Goal: Book appointment/travel/reservation

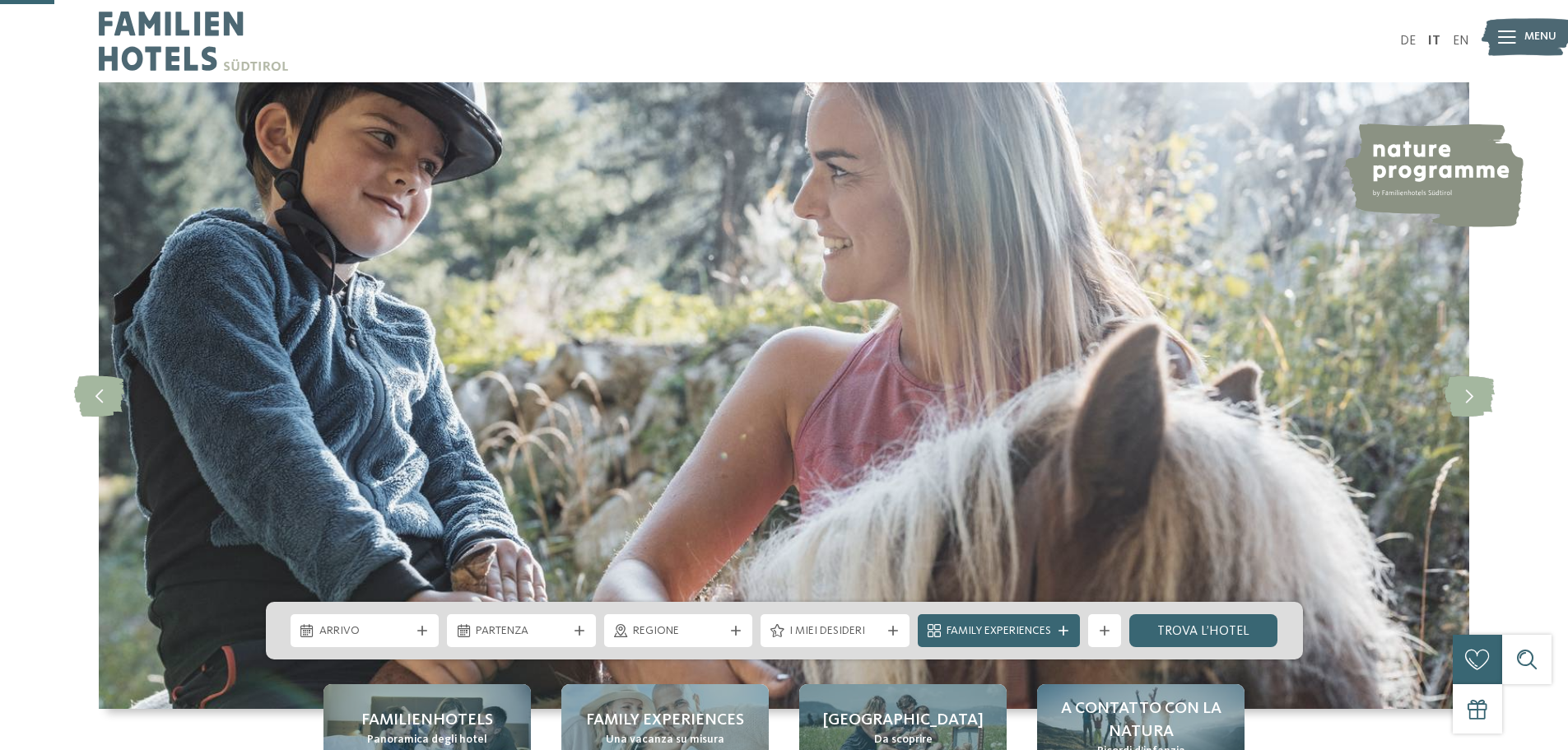
click at [414, 625] on div at bounding box center [422, 630] width 17 height 10
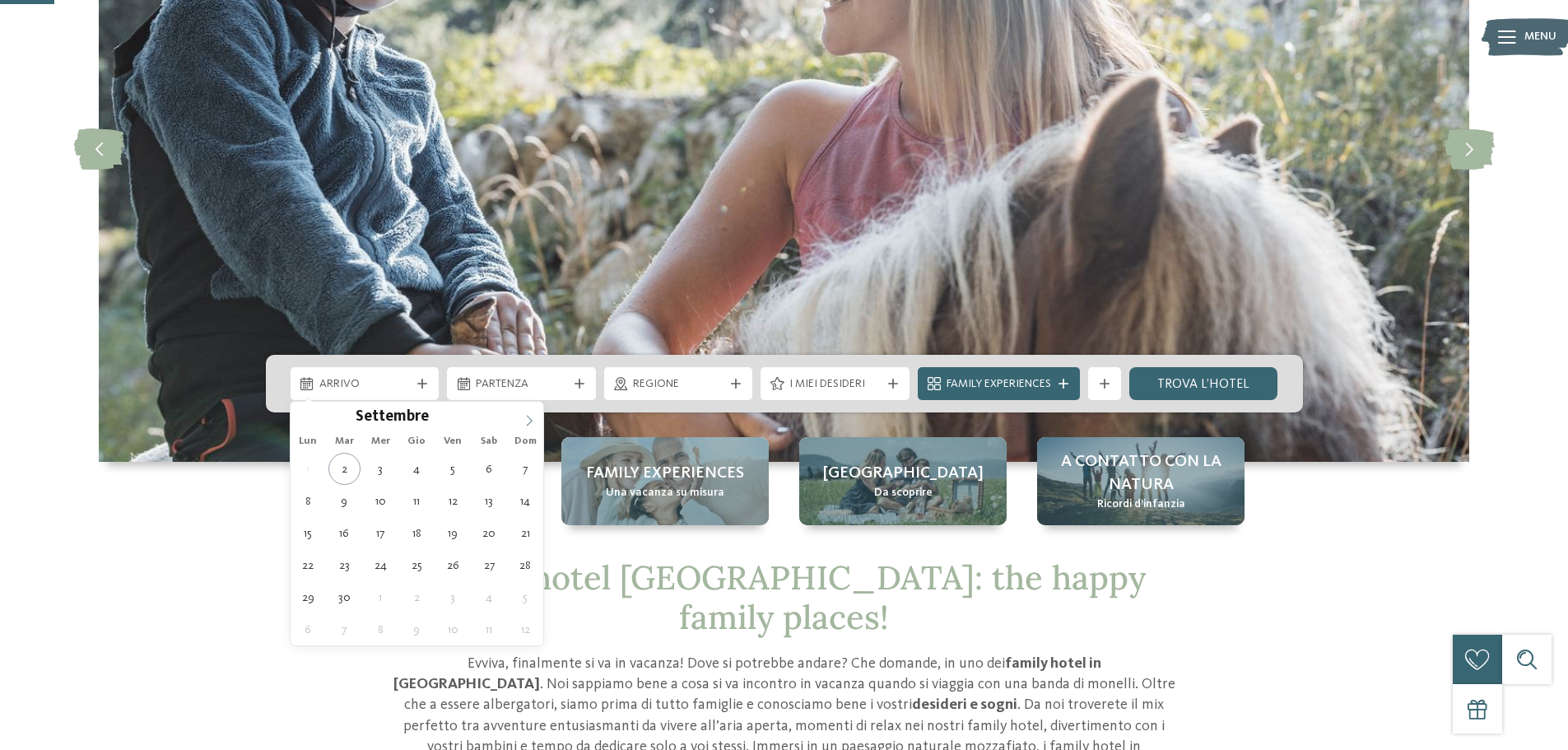
click at [532, 421] on icon at bounding box center [530, 420] width 6 height 11
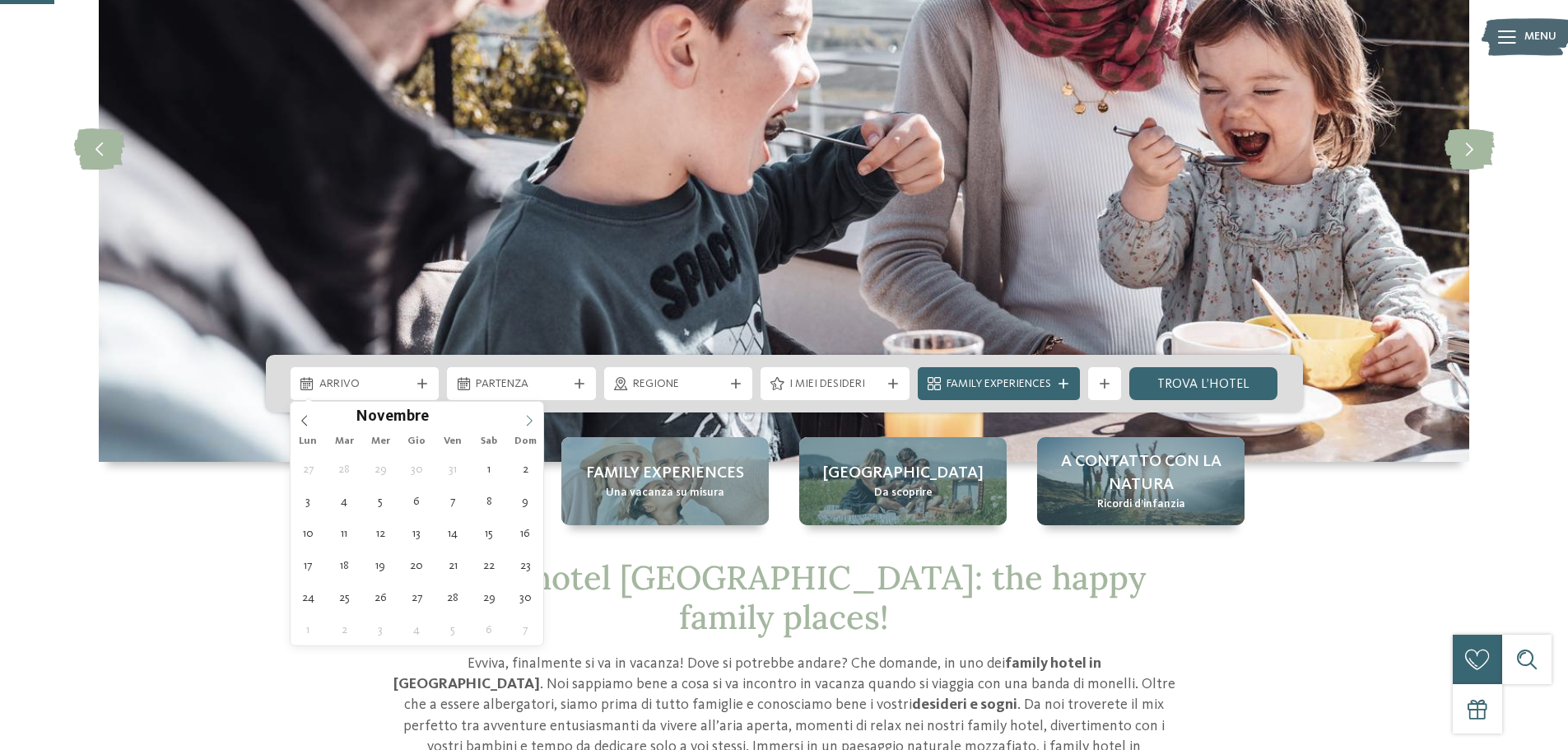
click at [532, 421] on icon at bounding box center [530, 420] width 6 height 11
type div "[DATE]"
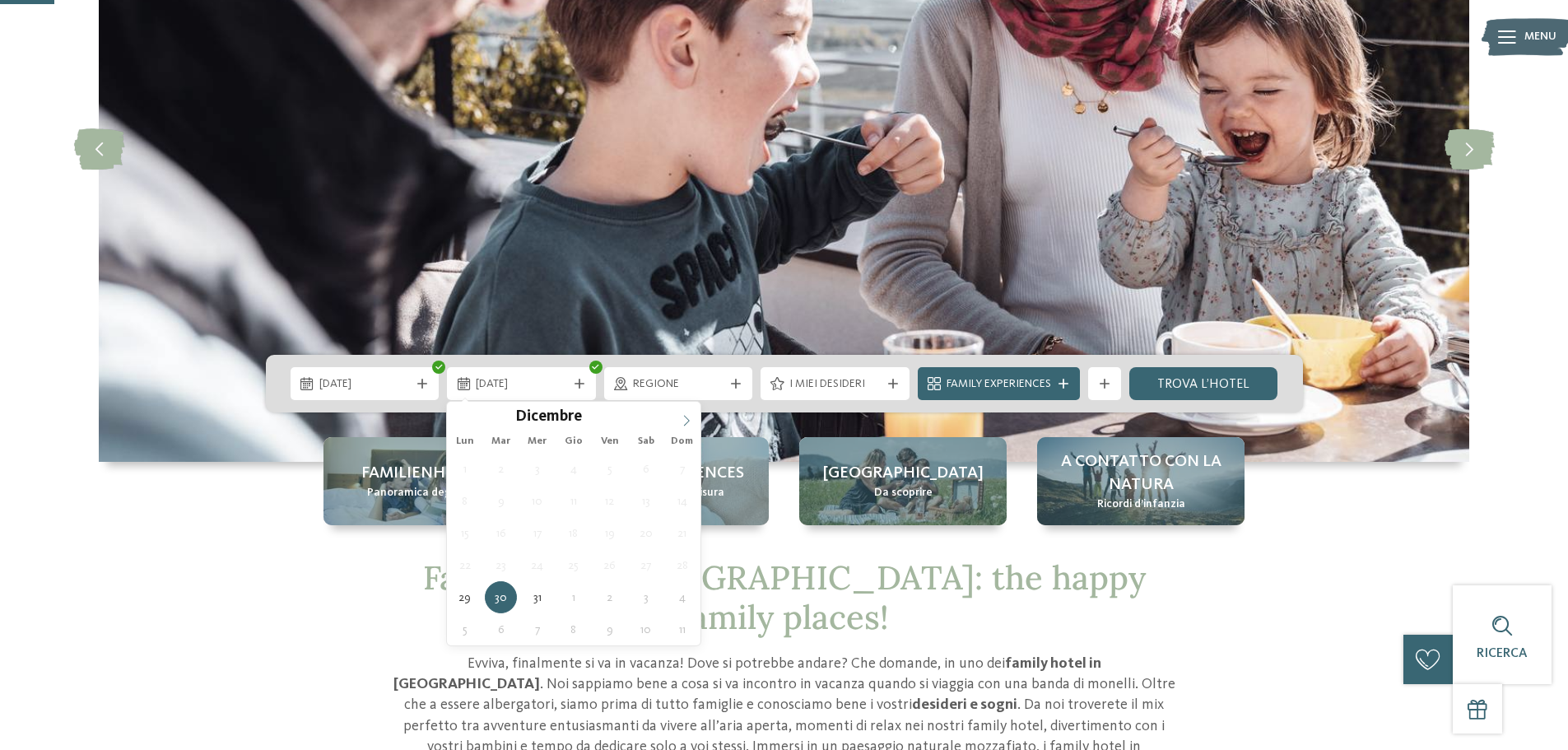
type input "****"
click at [688, 411] on span at bounding box center [686, 415] width 28 height 28
type div "[DATE]"
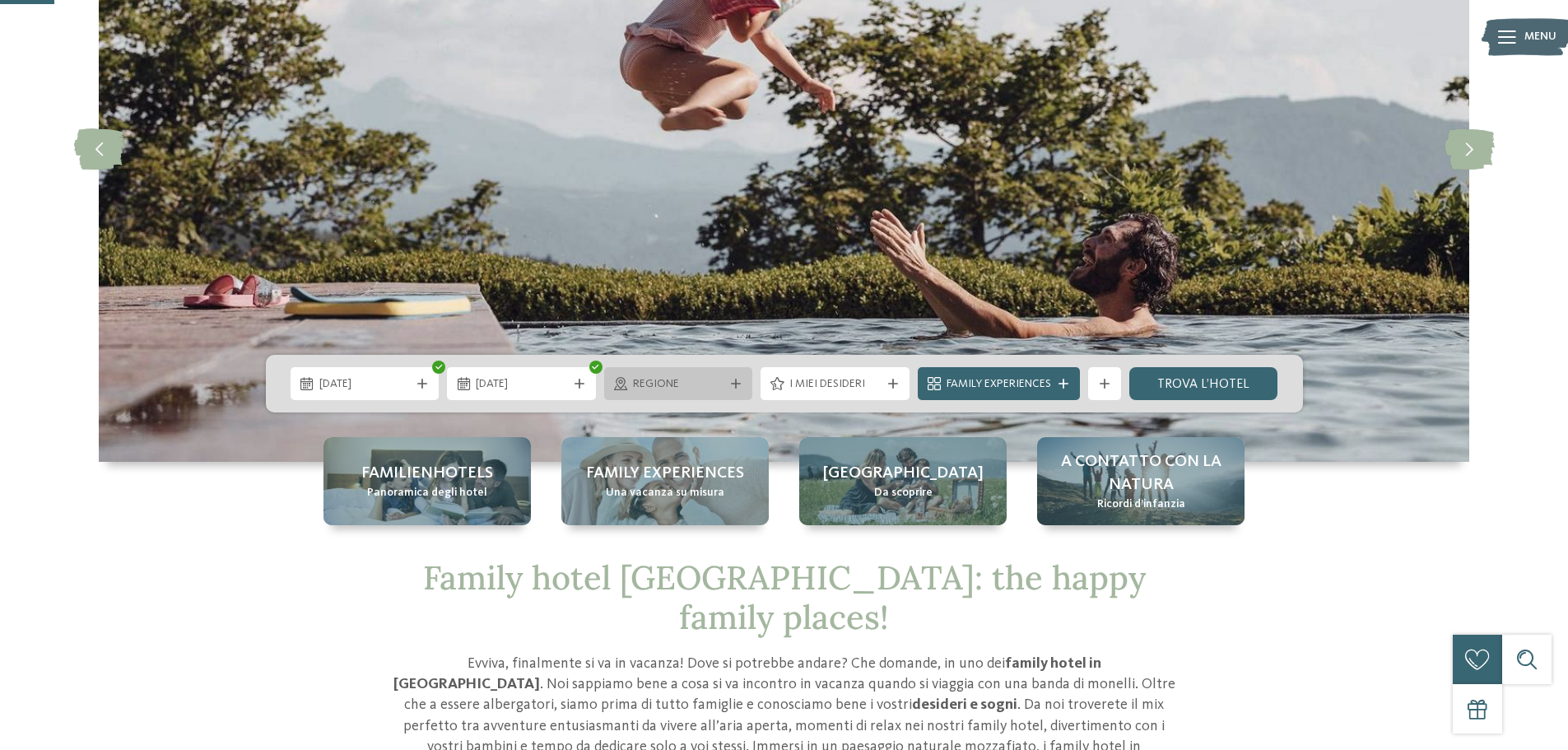
click at [735, 379] on icon at bounding box center [736, 384] width 10 height 10
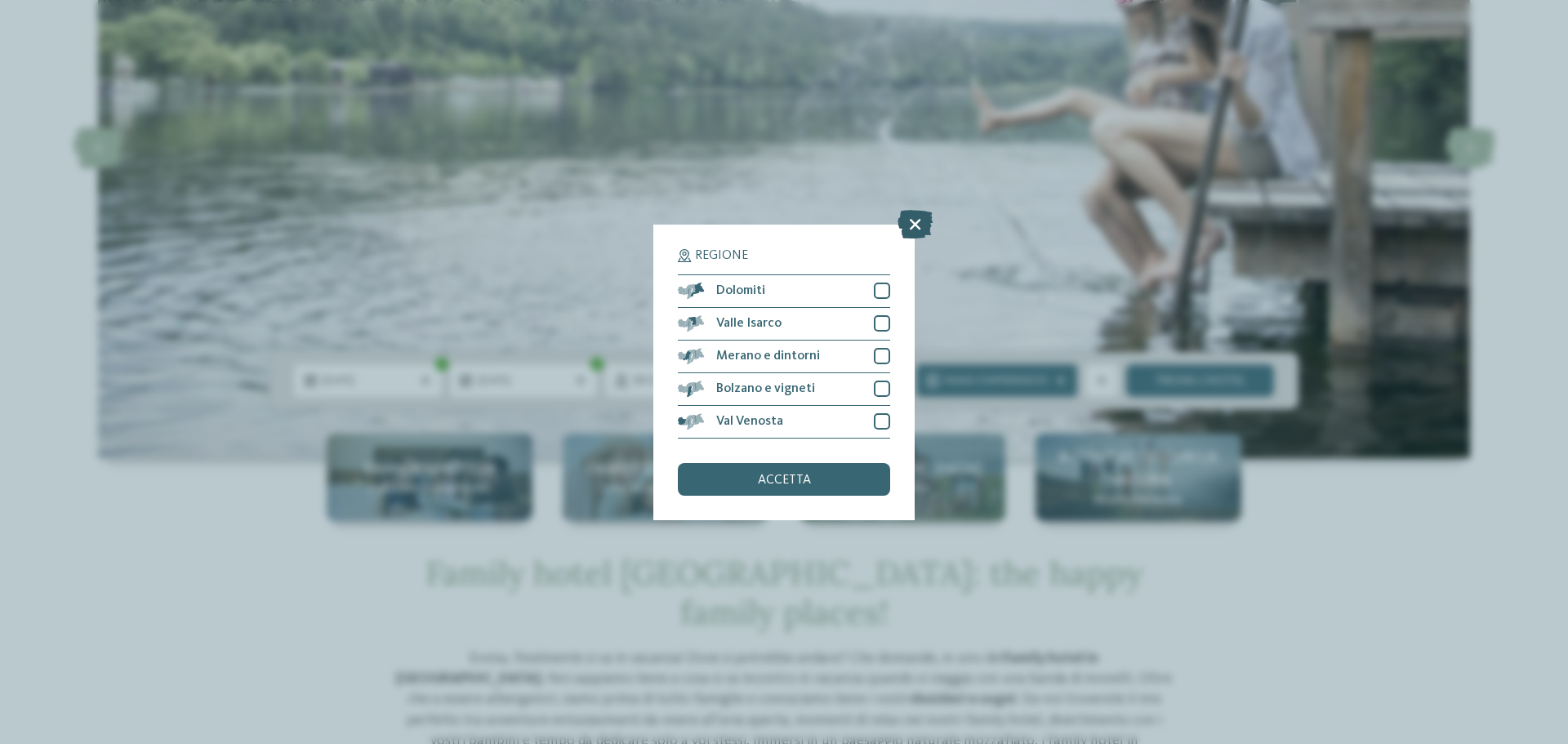
click at [911, 217] on icon at bounding box center [915, 223] width 35 height 29
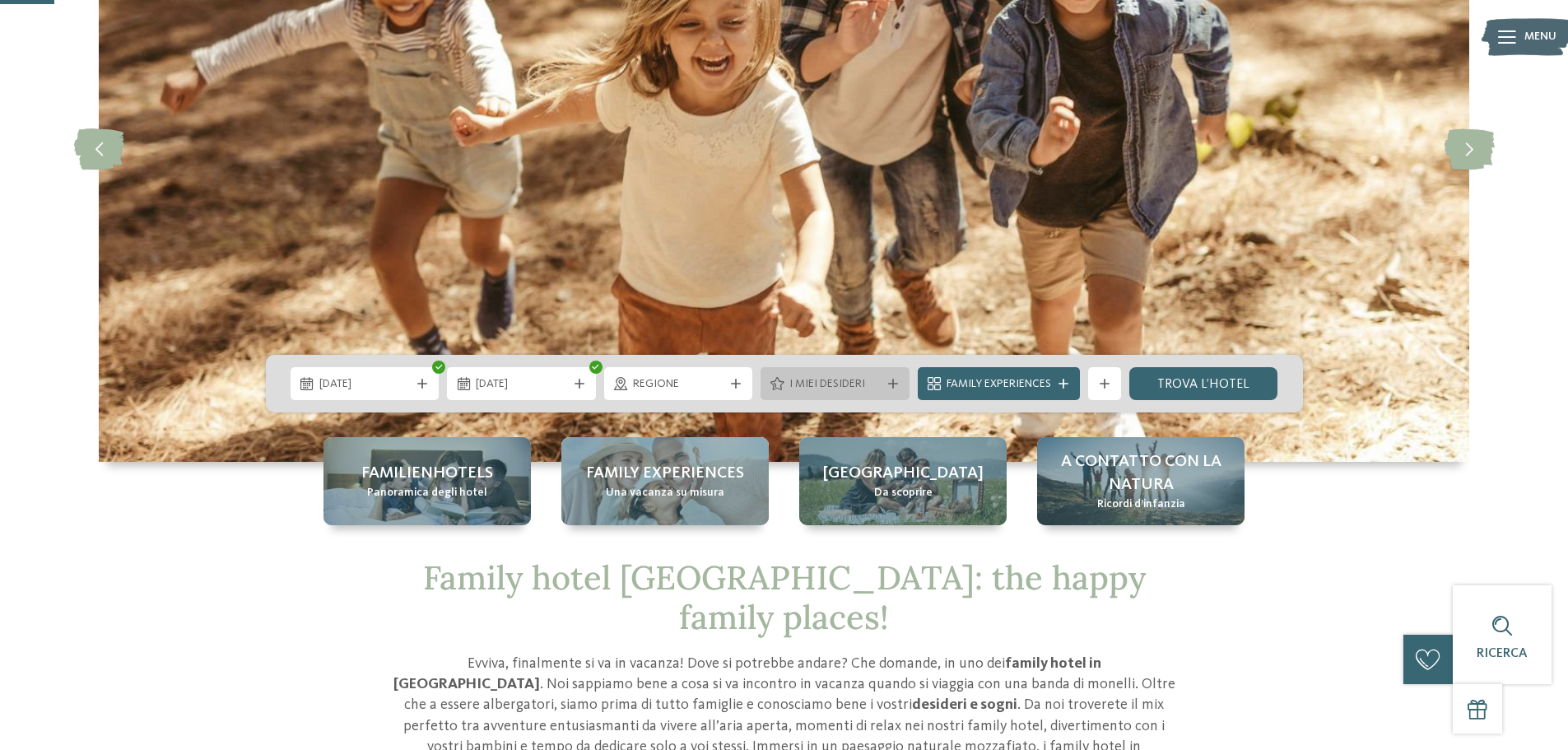
click at [861, 382] on span "I miei desideri" at bounding box center [835, 384] width 92 height 17
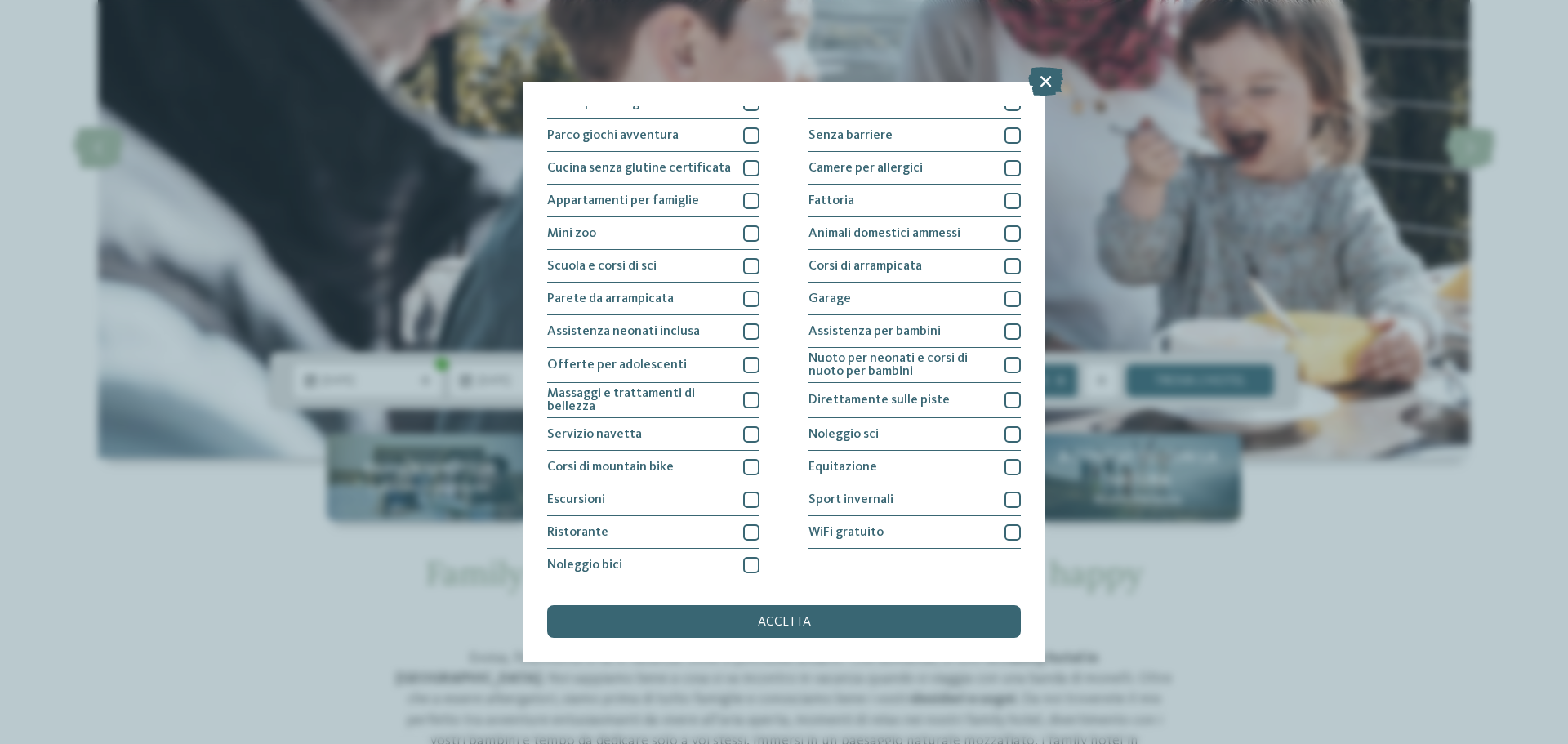
scroll to position [114, 0]
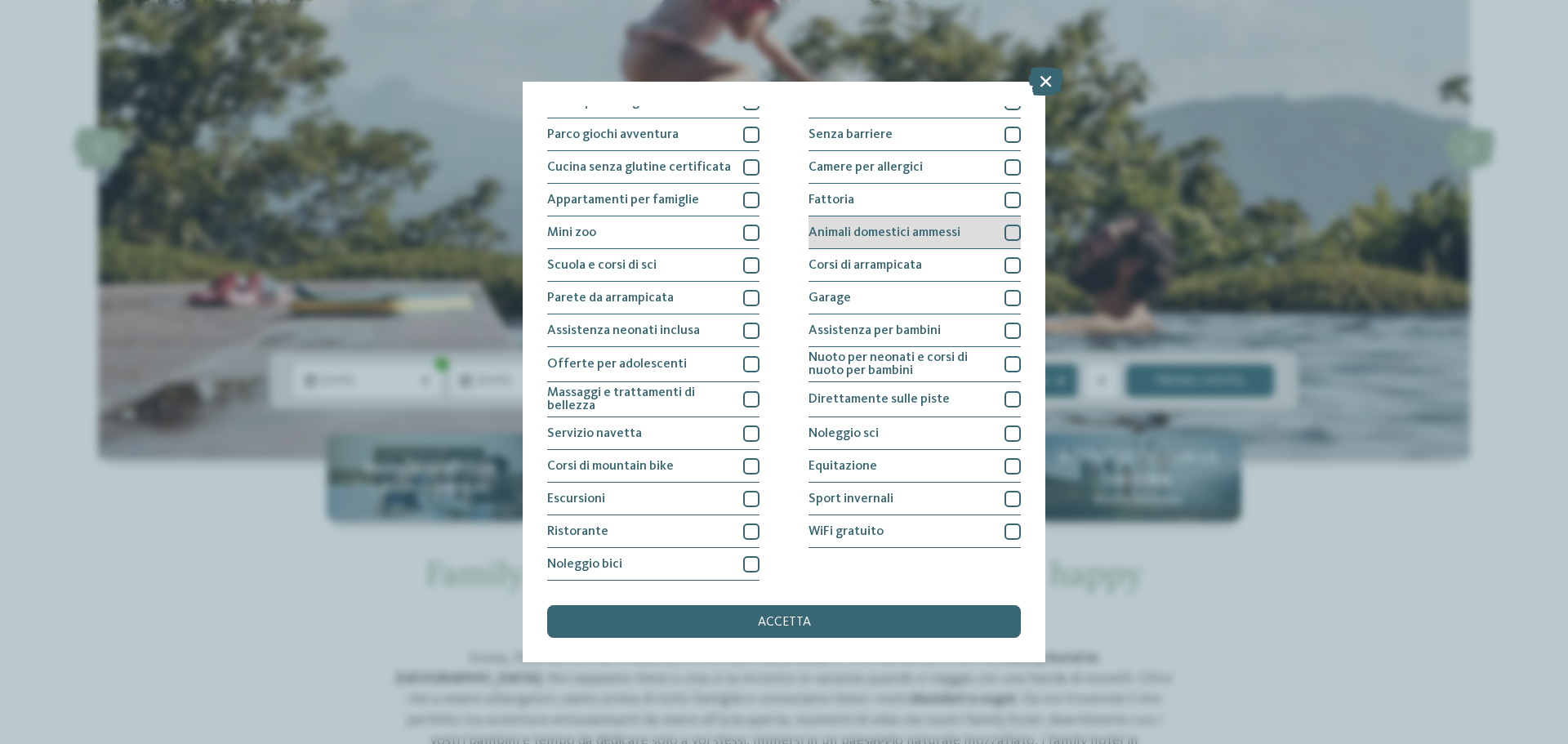
click at [1005, 234] on div at bounding box center [1012, 232] width 16 height 16
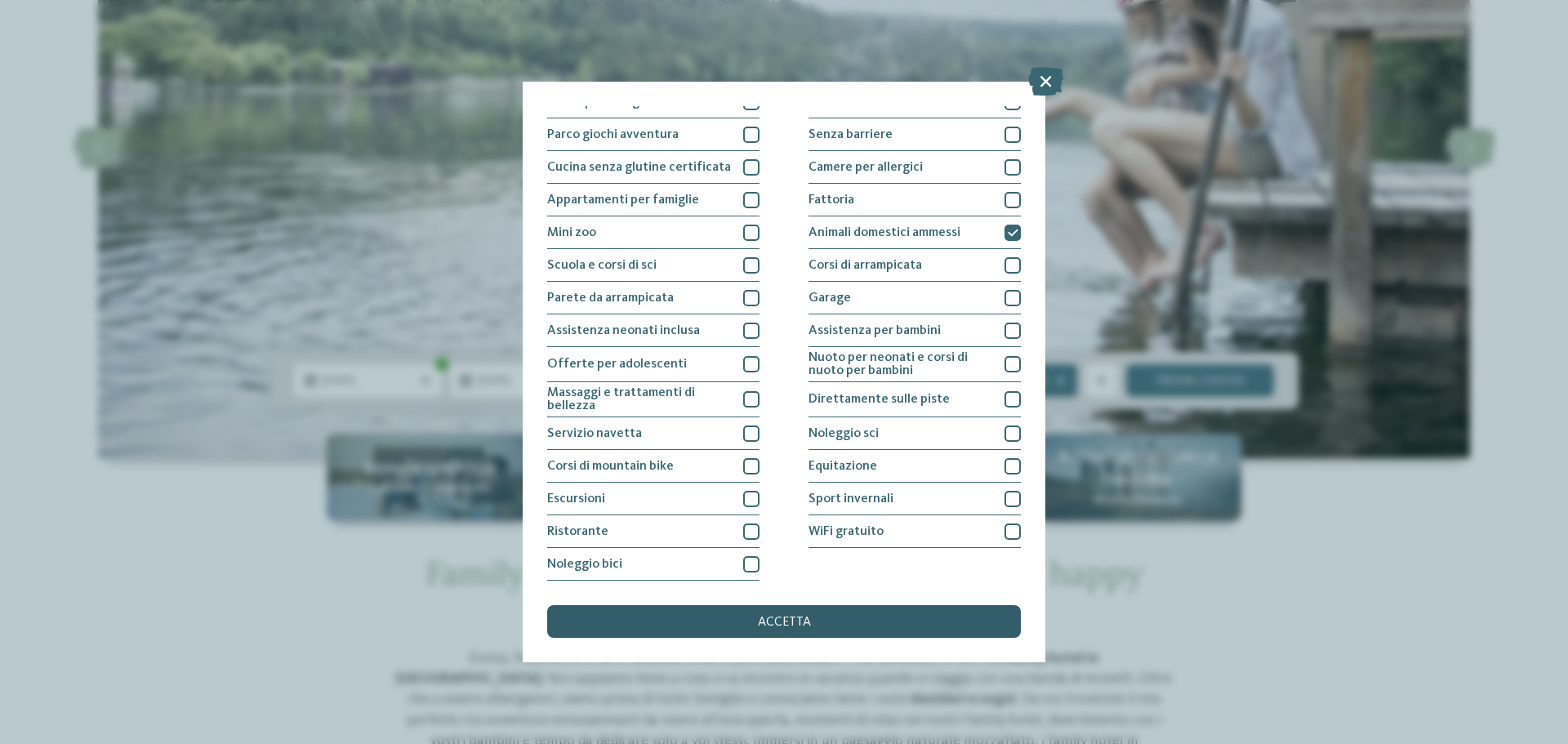
click at [756, 621] on div "accetta" at bounding box center [784, 621] width 474 height 33
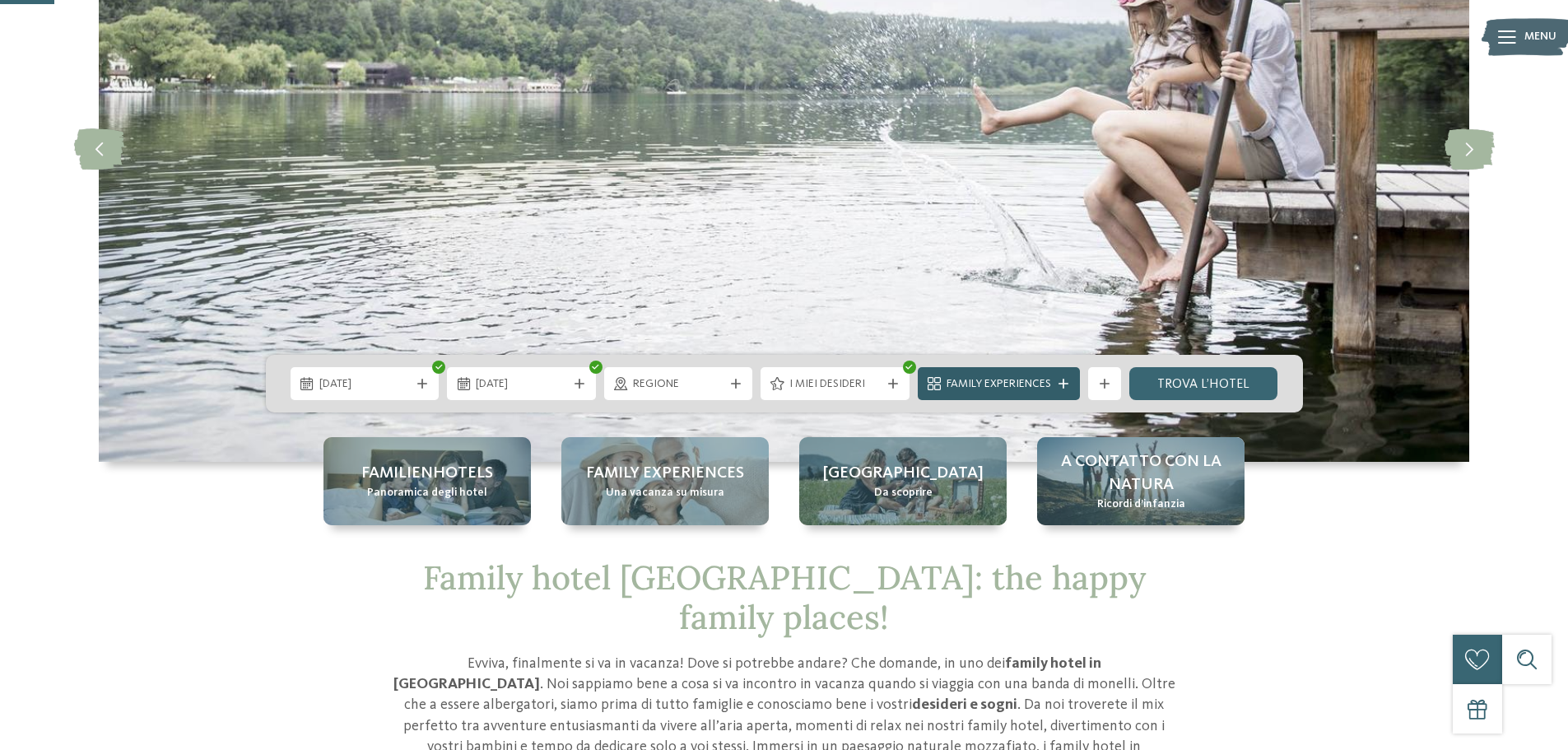
click at [1044, 379] on span "Family Experiences" at bounding box center [999, 384] width 104 height 17
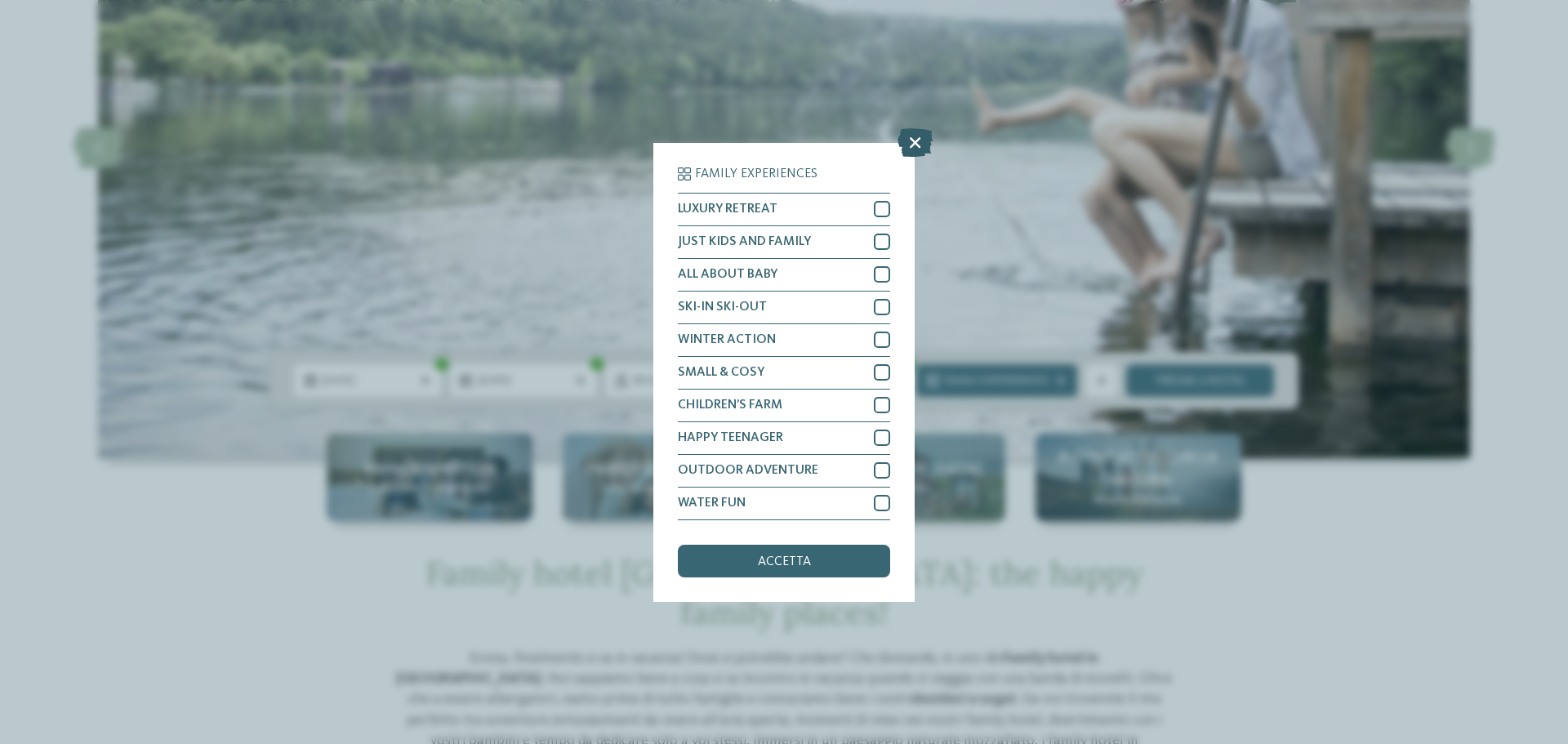
click at [923, 134] on icon at bounding box center [915, 142] width 35 height 29
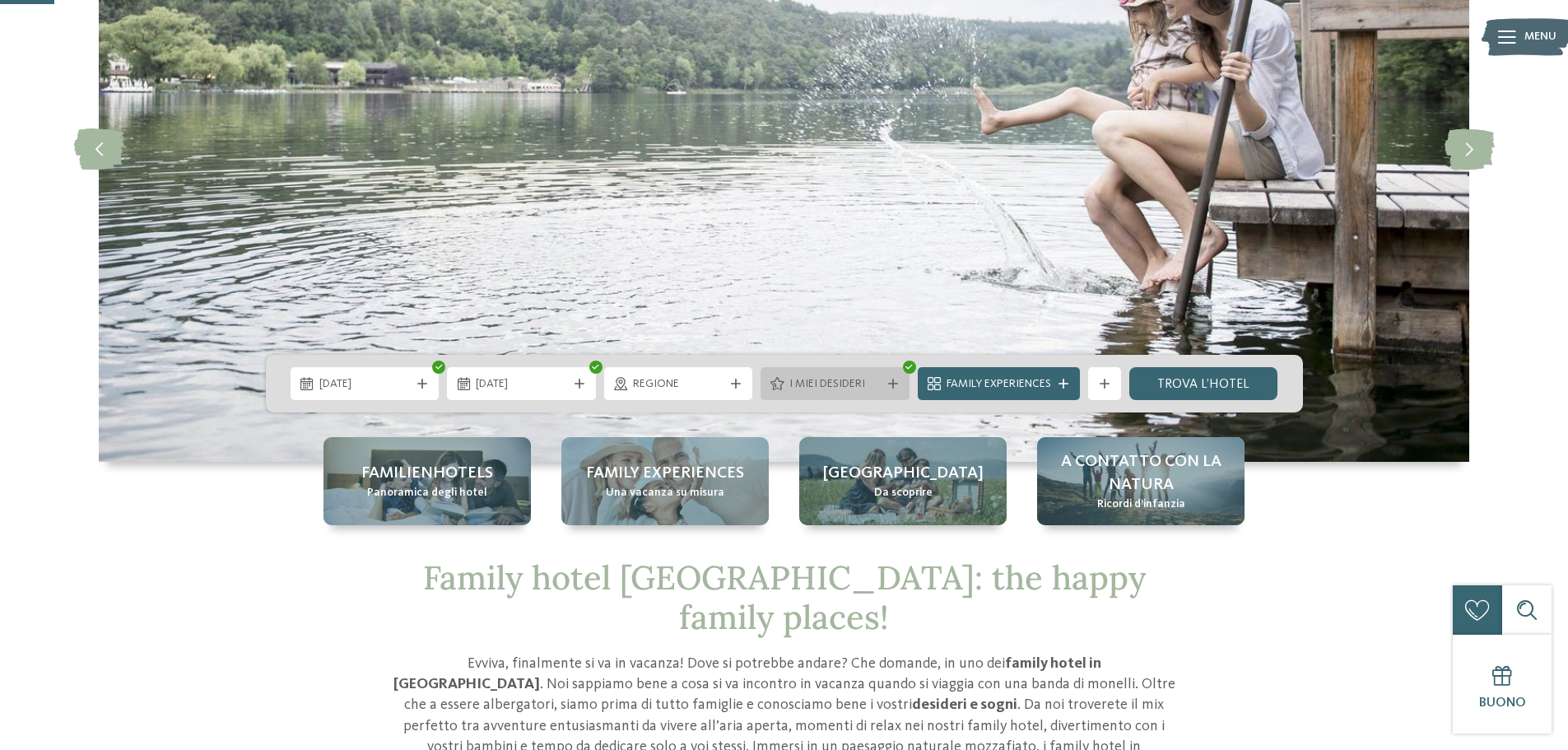
click at [835, 383] on span "I miei desideri" at bounding box center [835, 384] width 92 height 17
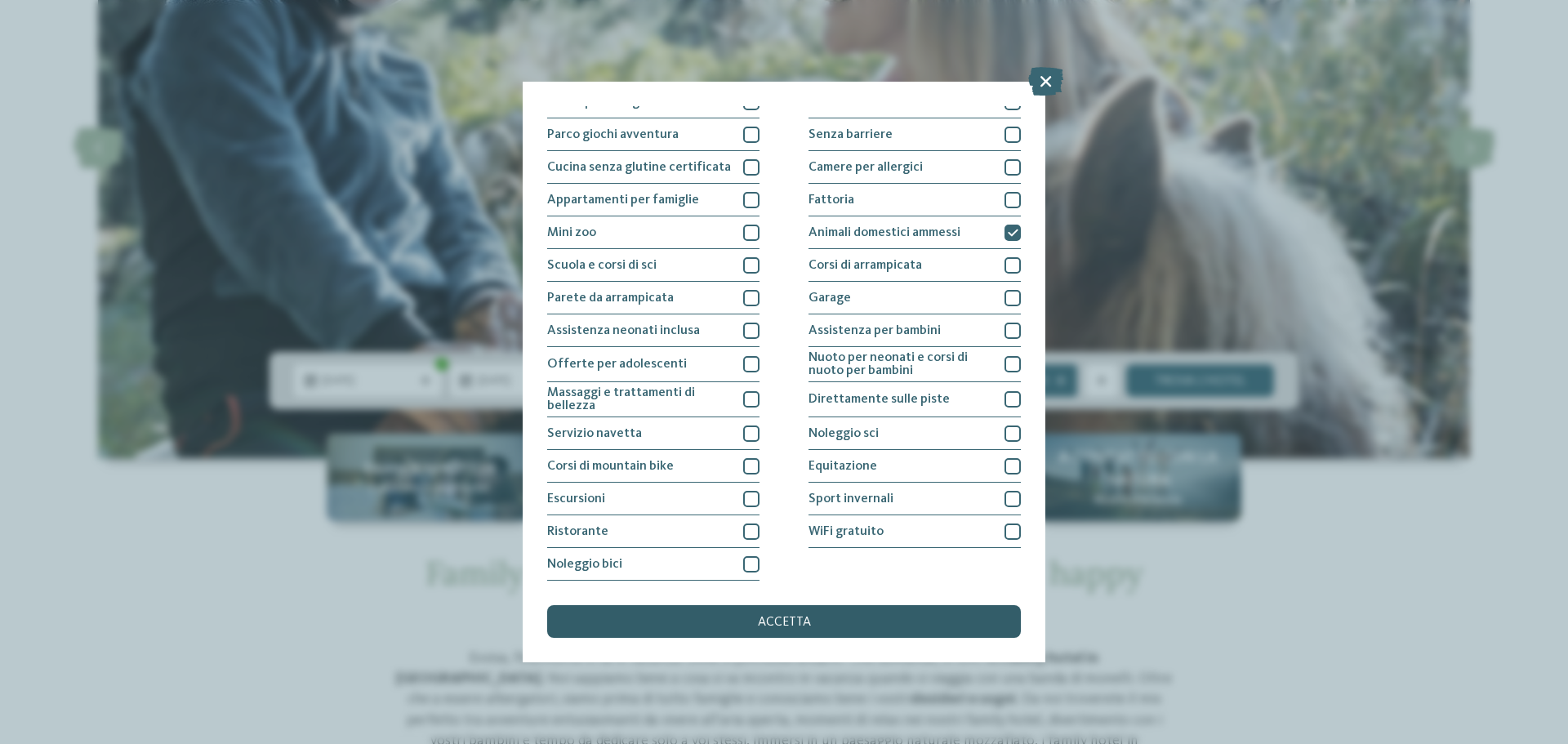
click at [808, 615] on div "accetta" at bounding box center [784, 621] width 474 height 33
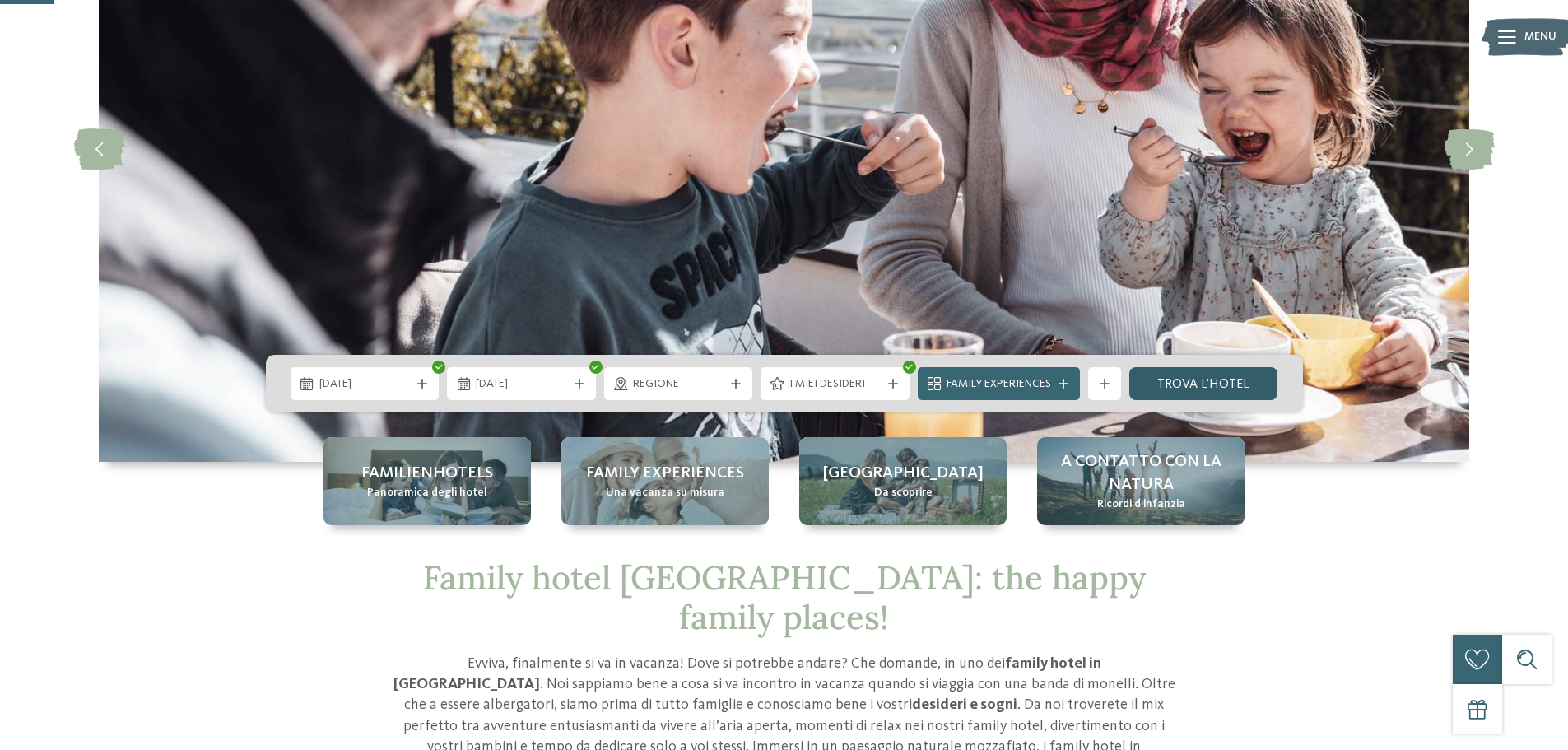
click at [1188, 385] on link "trova l’hotel" at bounding box center [1204, 384] width 149 height 33
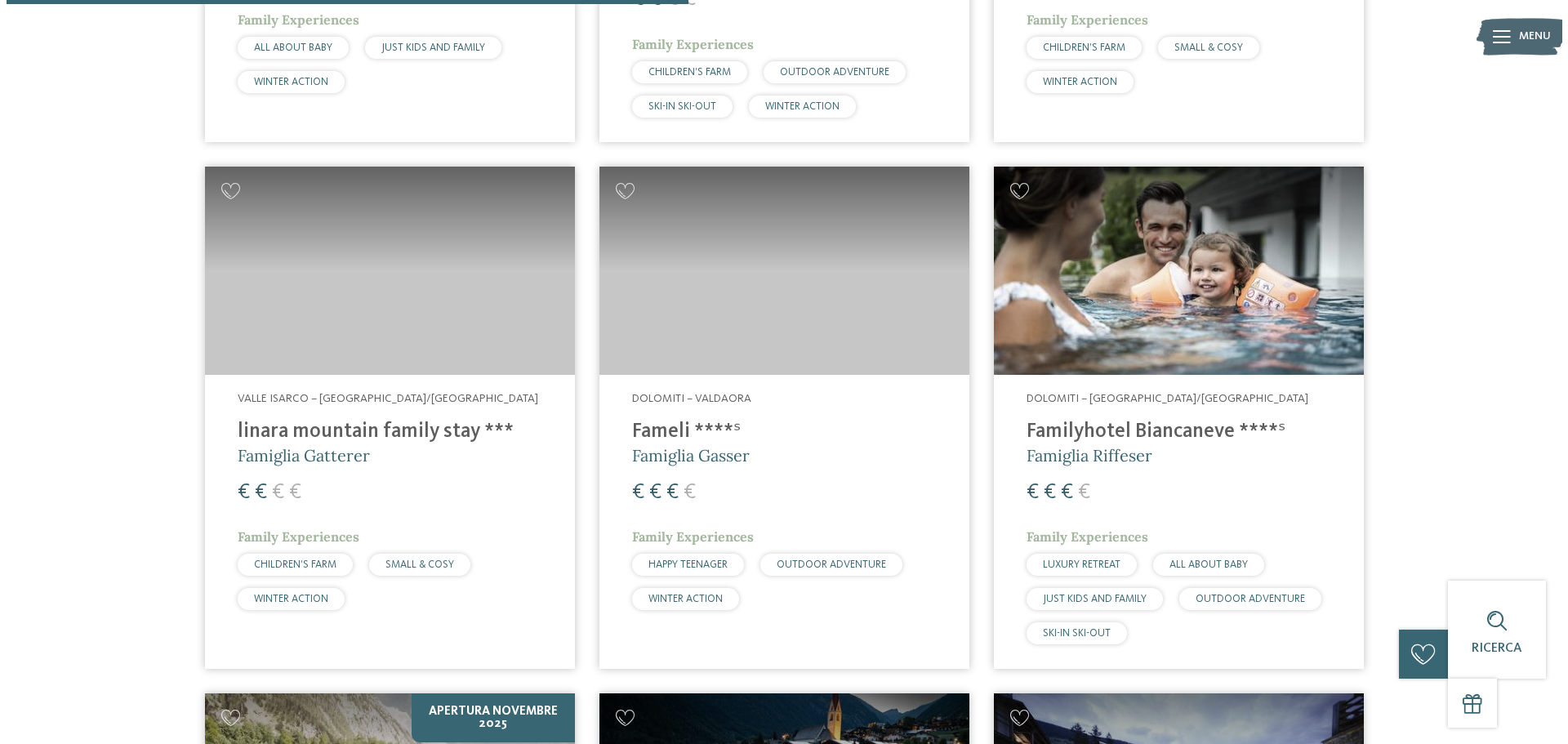
scroll to position [1515, 0]
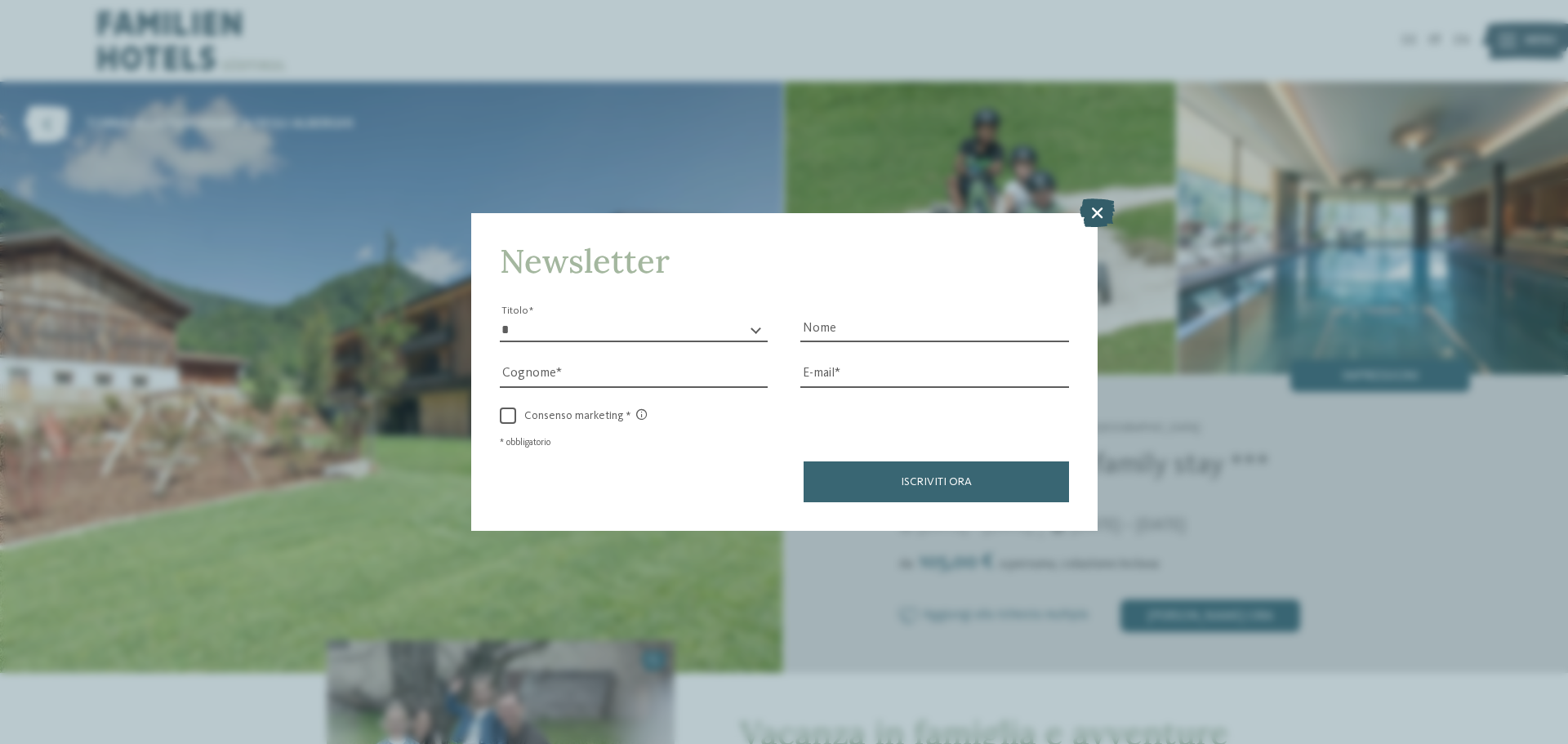
click at [1095, 207] on icon at bounding box center [1097, 213] width 35 height 29
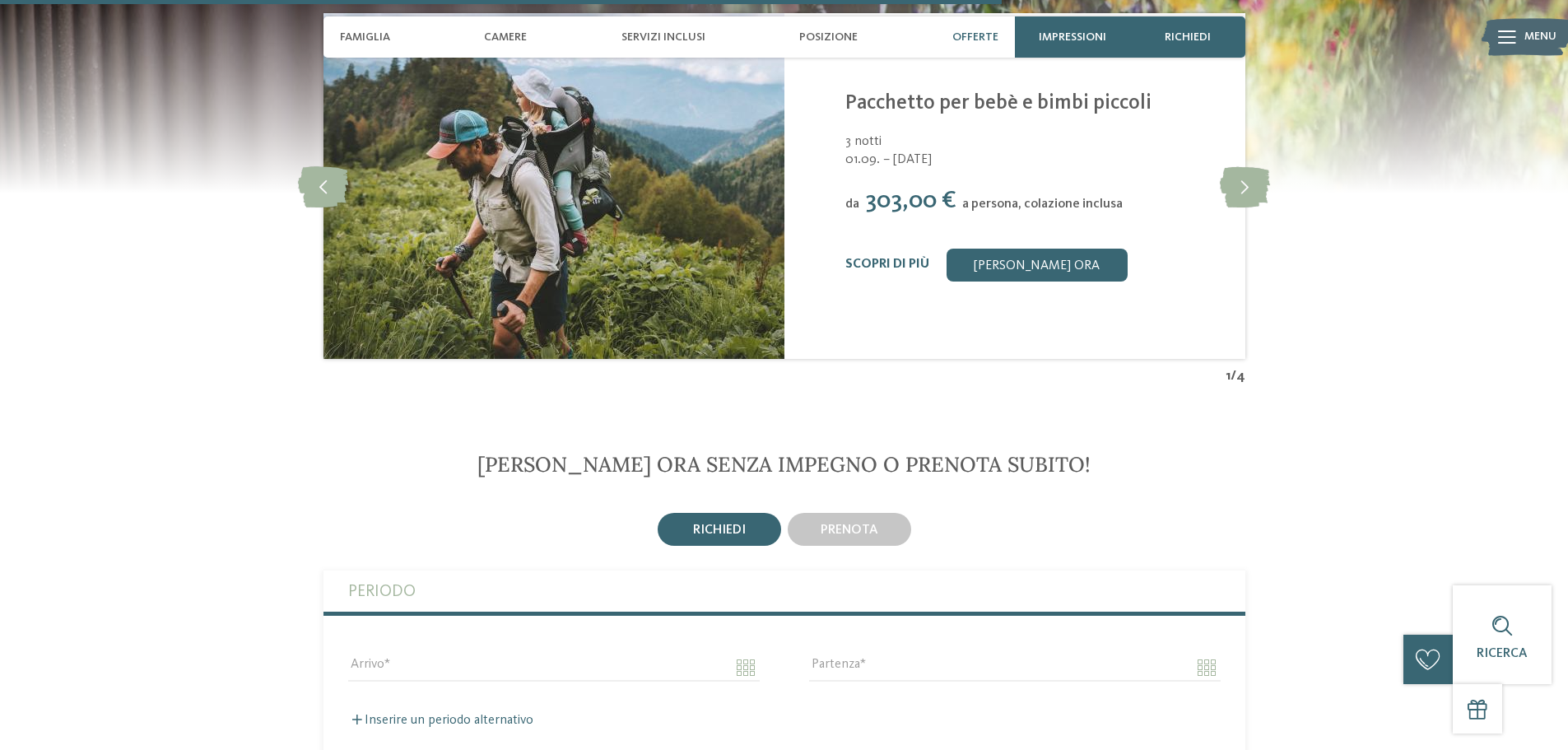
scroll to position [3209, 0]
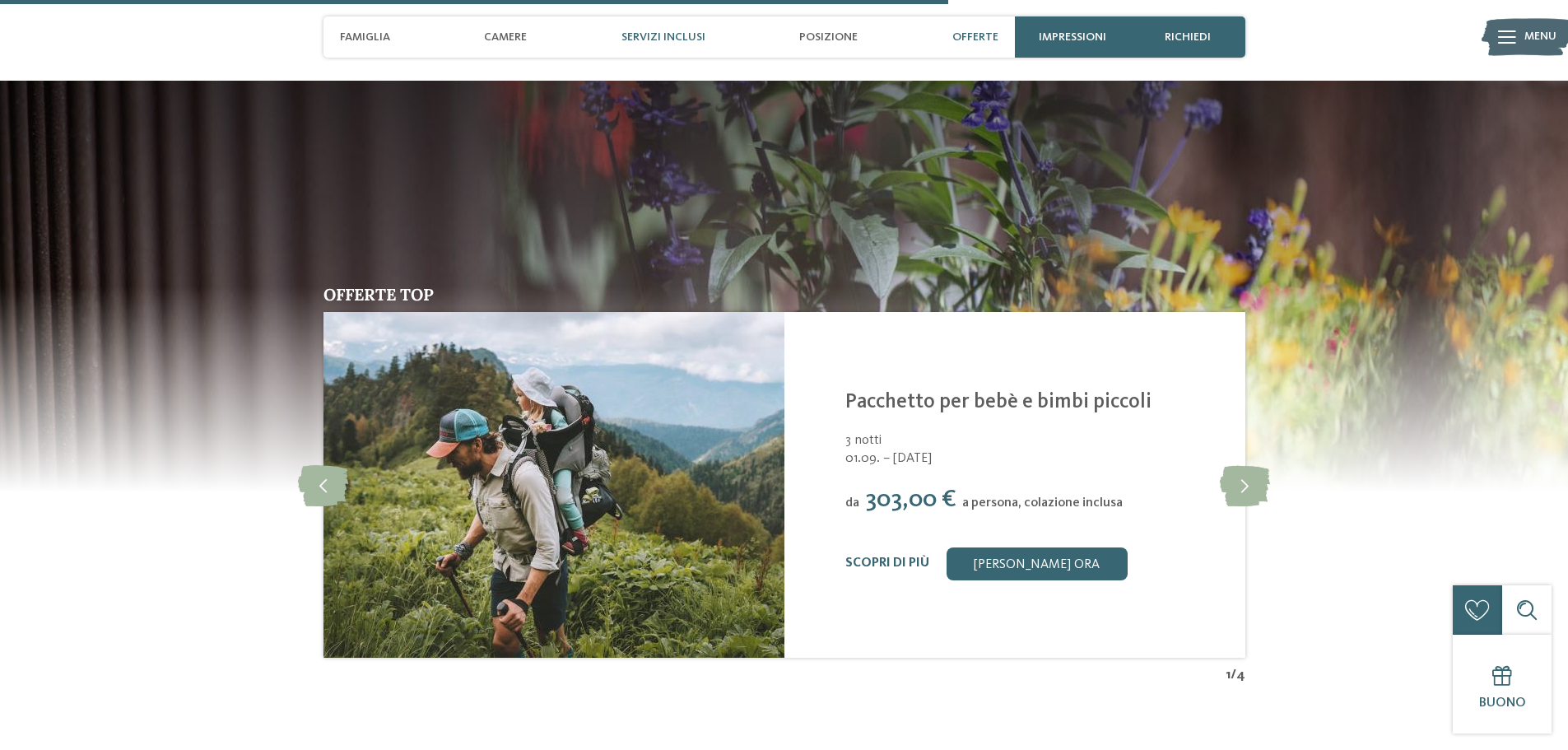
click at [642, 40] on span "Servizi inclusi" at bounding box center [664, 37] width 84 height 14
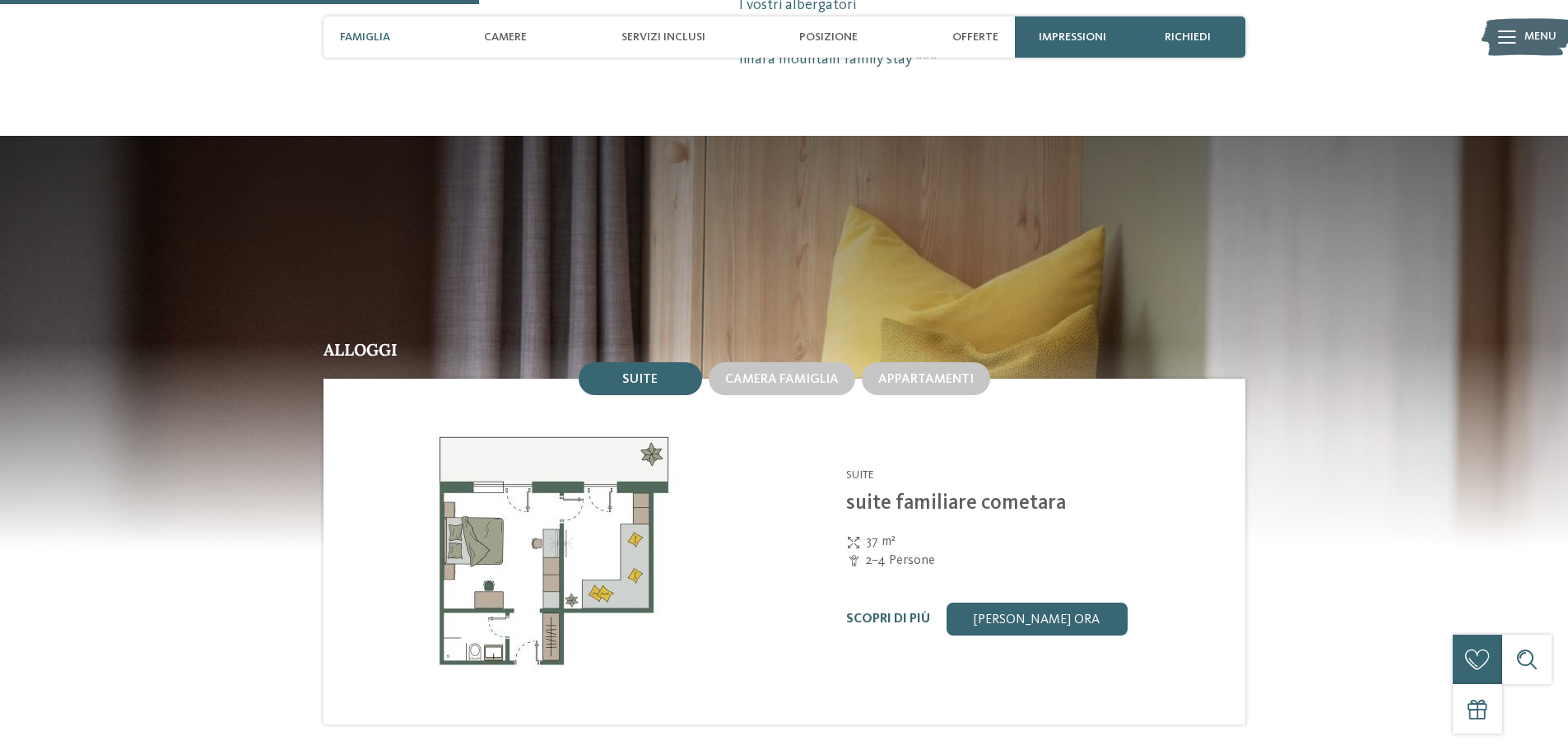
scroll to position [1370, 0]
